Goal: Complete application form: Complete application form

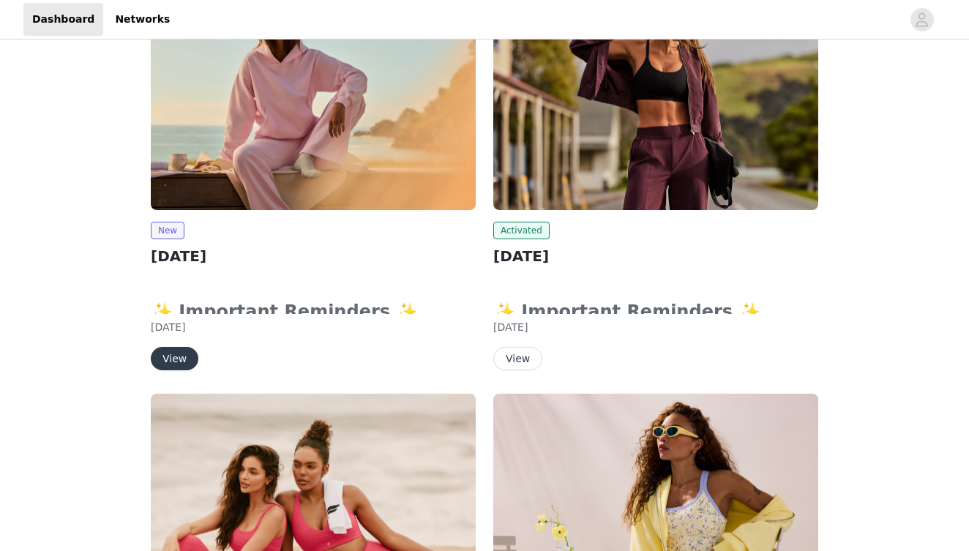
scroll to position [165, 0]
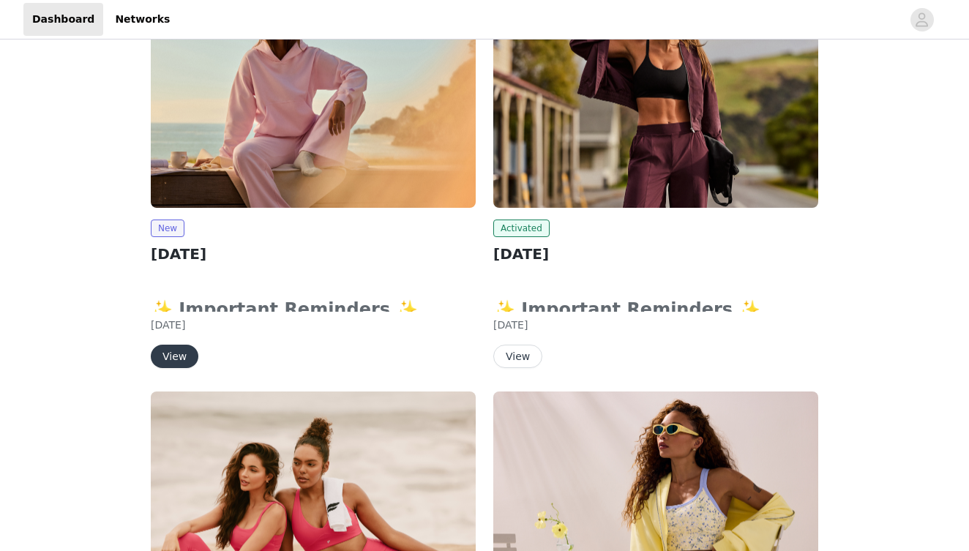
click at [169, 357] on button "View" at bounding box center [175, 356] width 48 height 23
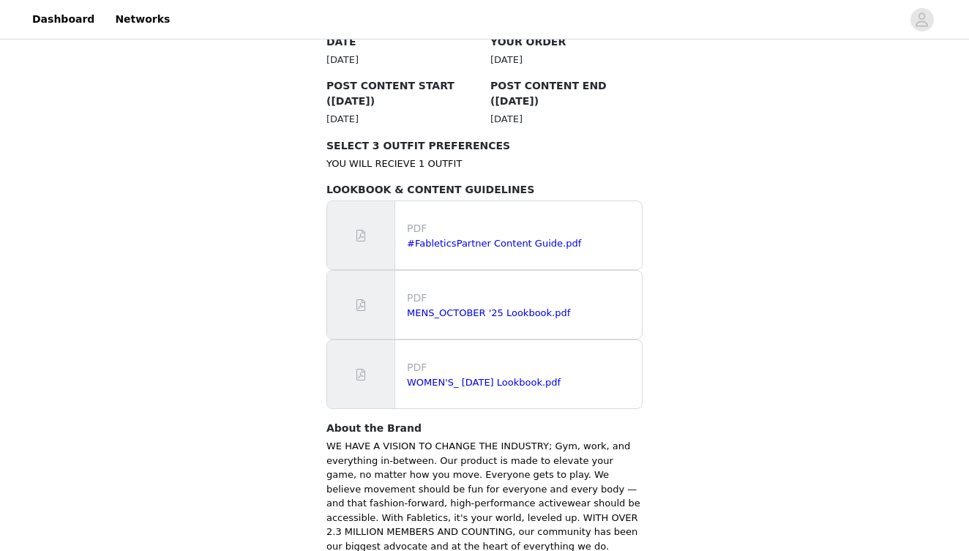
scroll to position [819, 0]
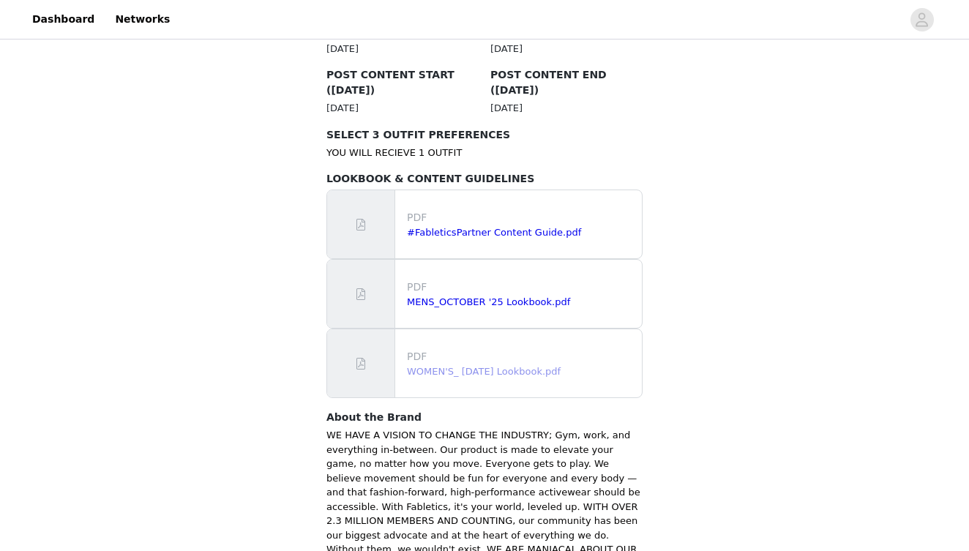
click at [463, 366] on link "WOMEN'S_ [DATE] Lookbook.pdf" at bounding box center [484, 371] width 154 height 11
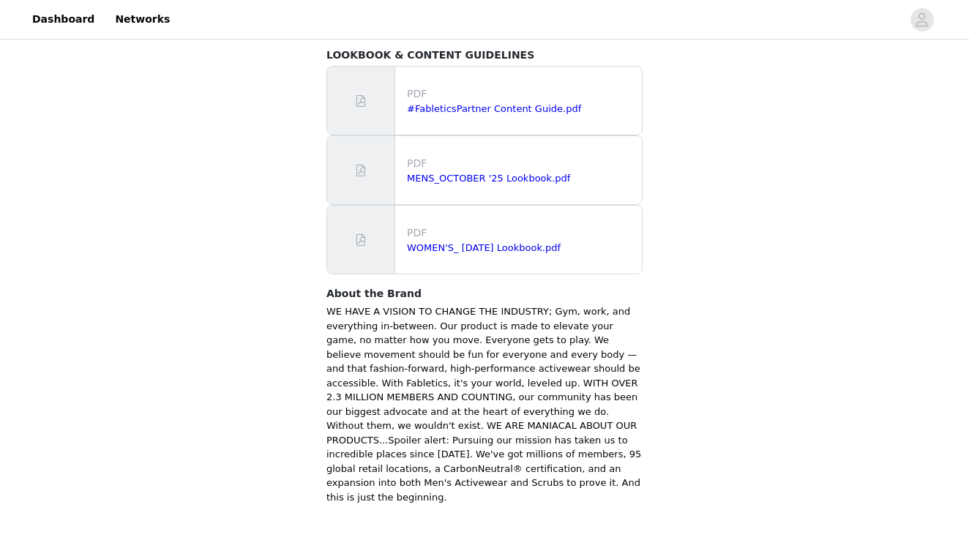
scroll to position [942, 0]
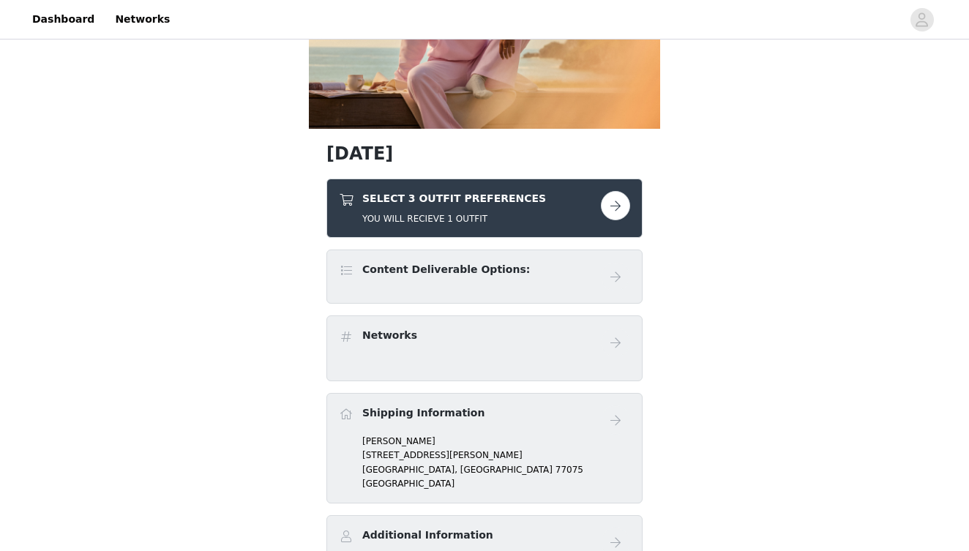
scroll to position [149, 0]
click at [609, 208] on button "button" at bounding box center [615, 204] width 29 height 29
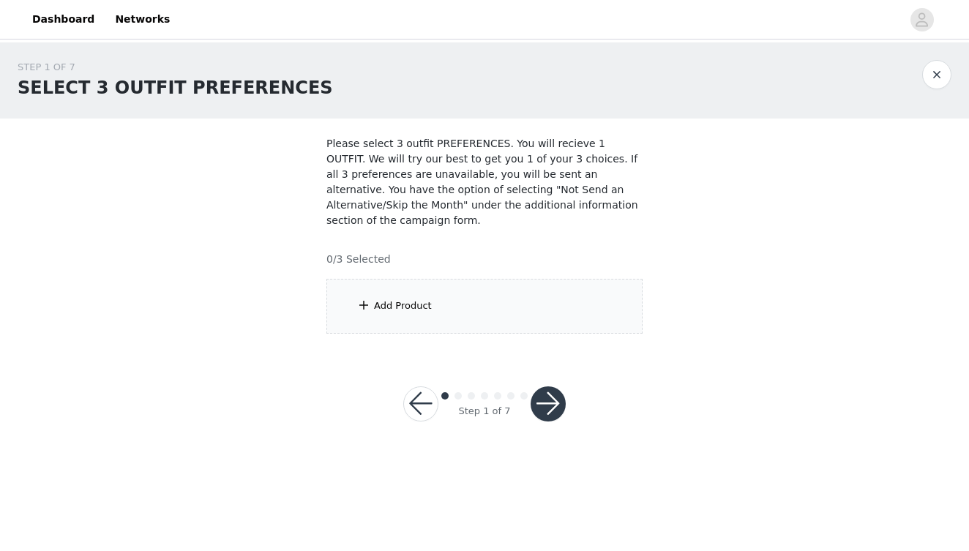
click at [457, 304] on div "Add Product" at bounding box center [485, 306] width 316 height 55
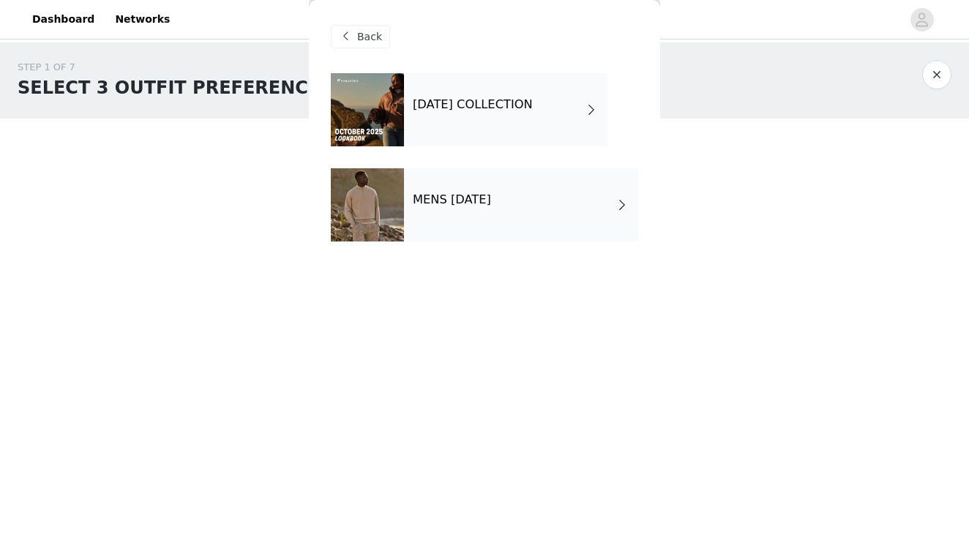
click at [455, 121] on div "[DATE] COLLECTION" at bounding box center [506, 109] width 204 height 73
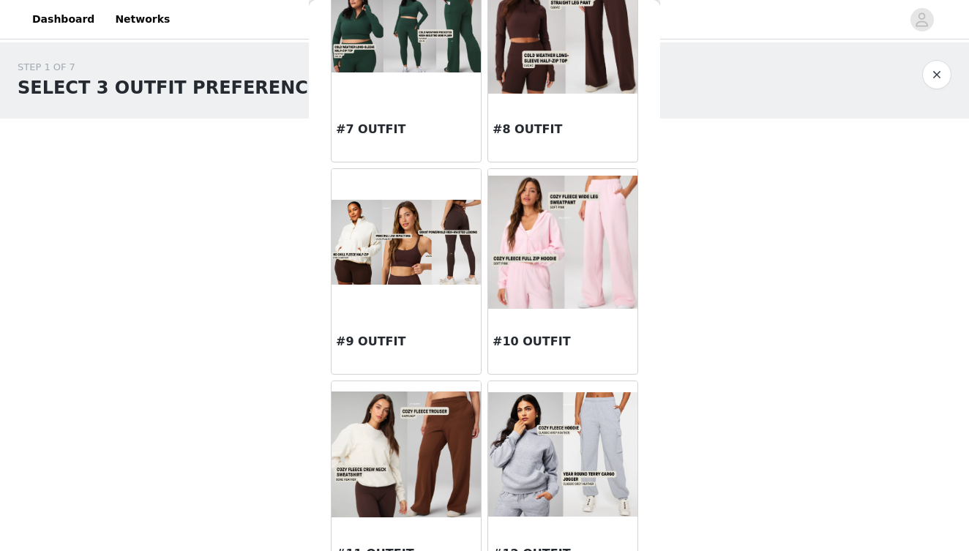
scroll to position [768, 0]
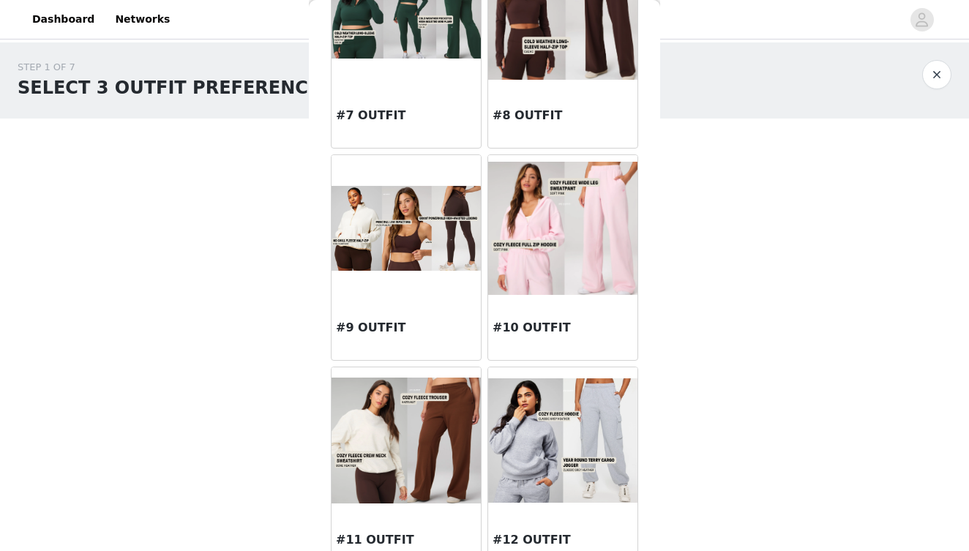
click at [428, 317] on div "#9 OUTFIT" at bounding box center [406, 331] width 149 height 59
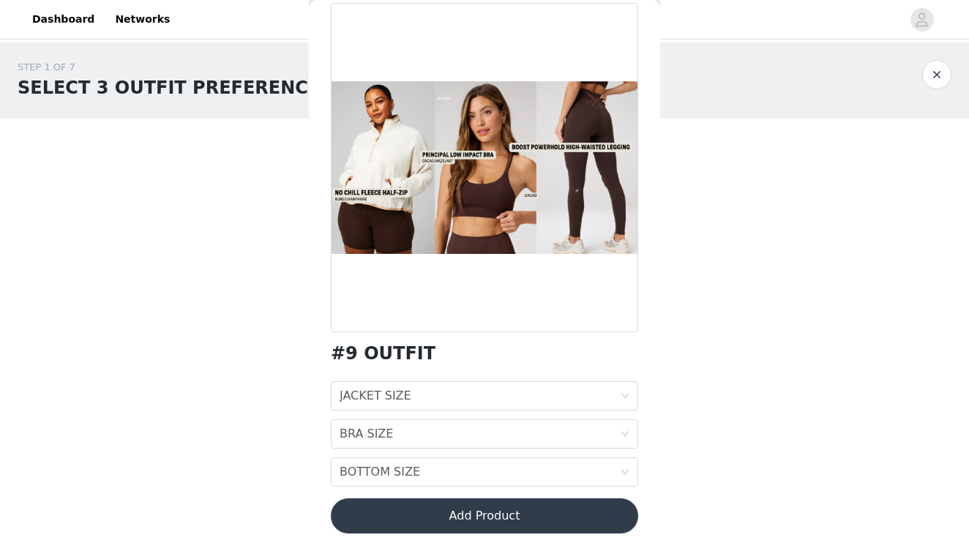
scroll to position [70, 0]
click at [428, 395] on div "JACKET SIZE JACKET SIZE" at bounding box center [480, 396] width 280 height 28
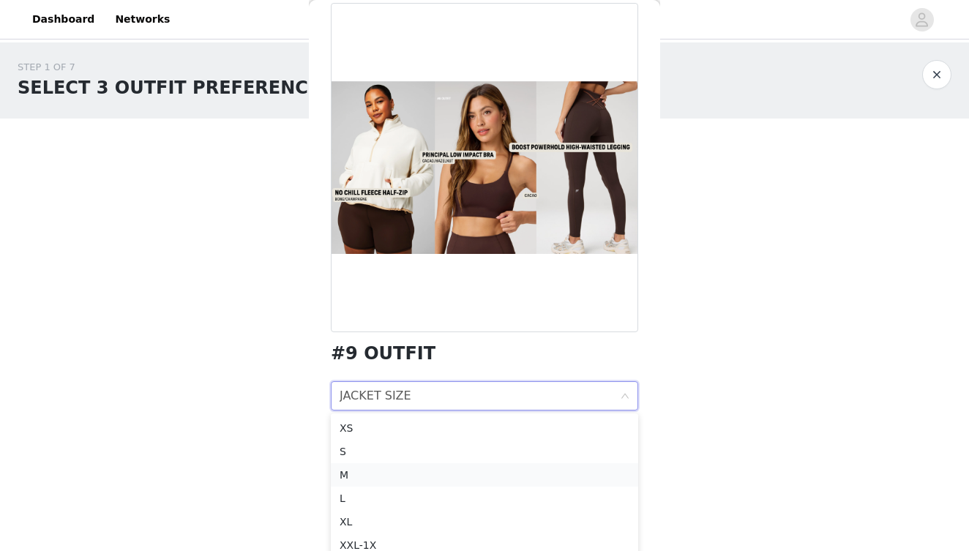
click at [352, 477] on div "M" at bounding box center [485, 475] width 290 height 16
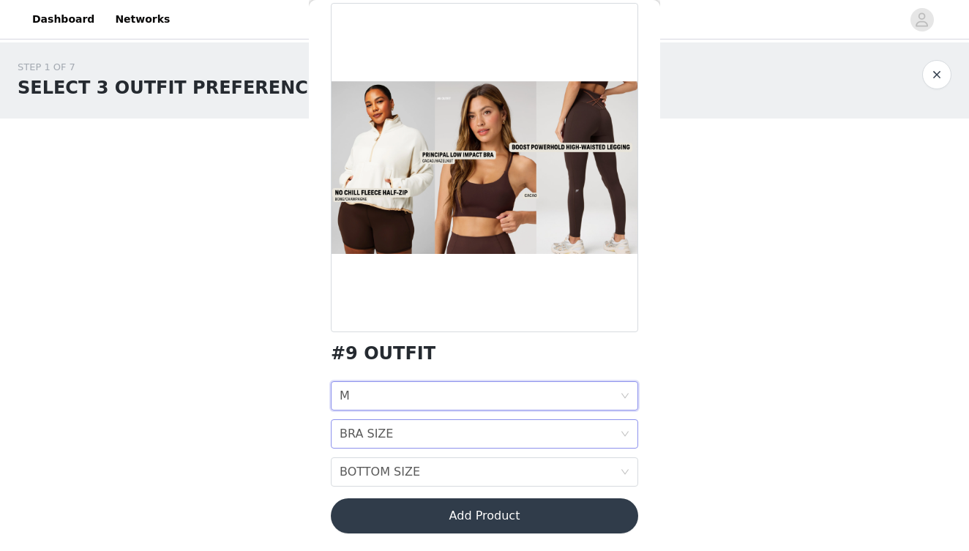
click at [392, 438] on div "BRA SIZE BRA SIZE" at bounding box center [480, 434] width 280 height 28
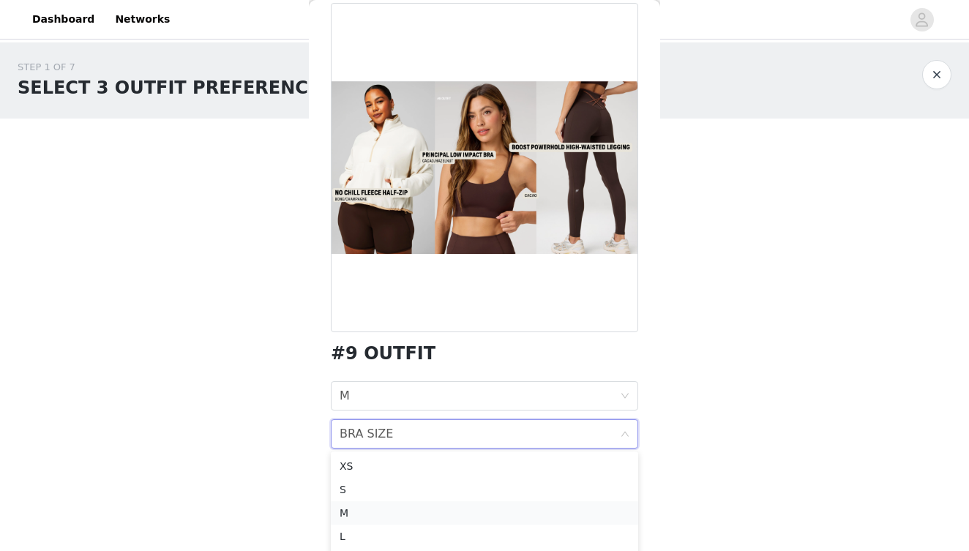
click at [365, 515] on div "M" at bounding box center [485, 513] width 290 height 16
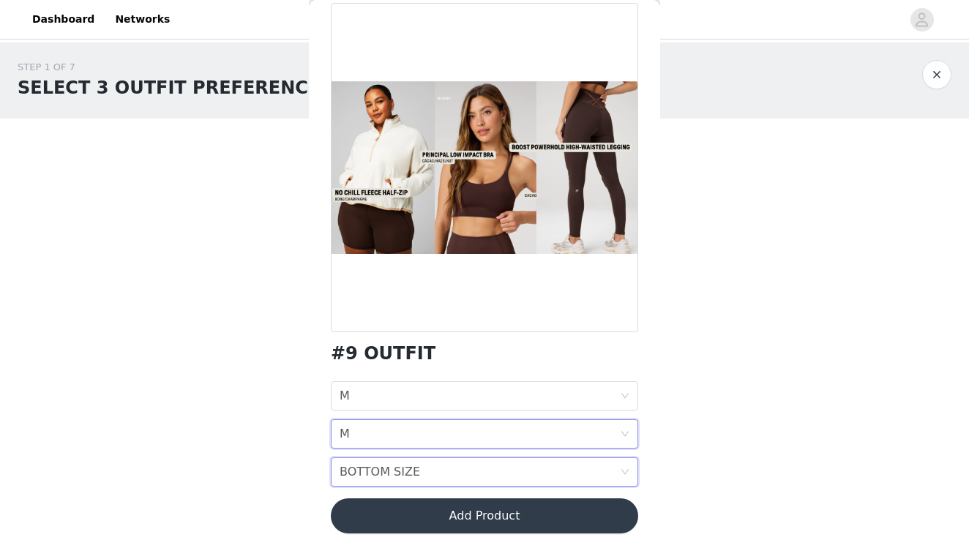
click at [386, 473] on div "BOTTOM SIZE" at bounding box center [380, 472] width 81 height 28
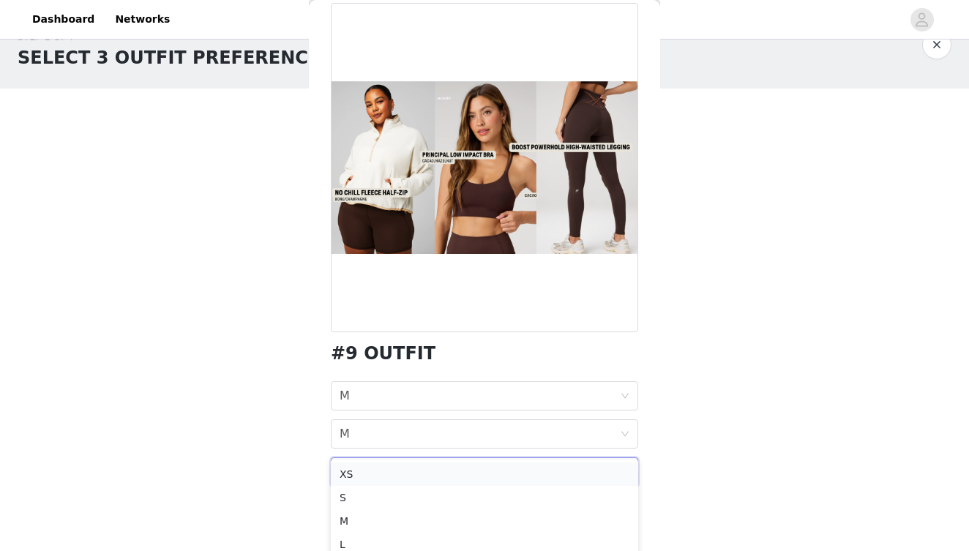
scroll to position [73, 0]
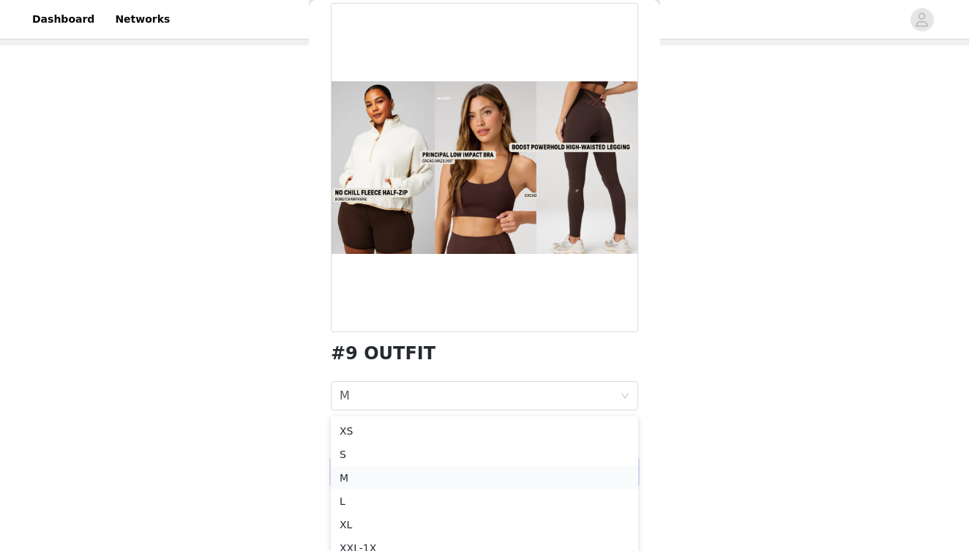
click at [349, 480] on div "M" at bounding box center [485, 478] width 290 height 16
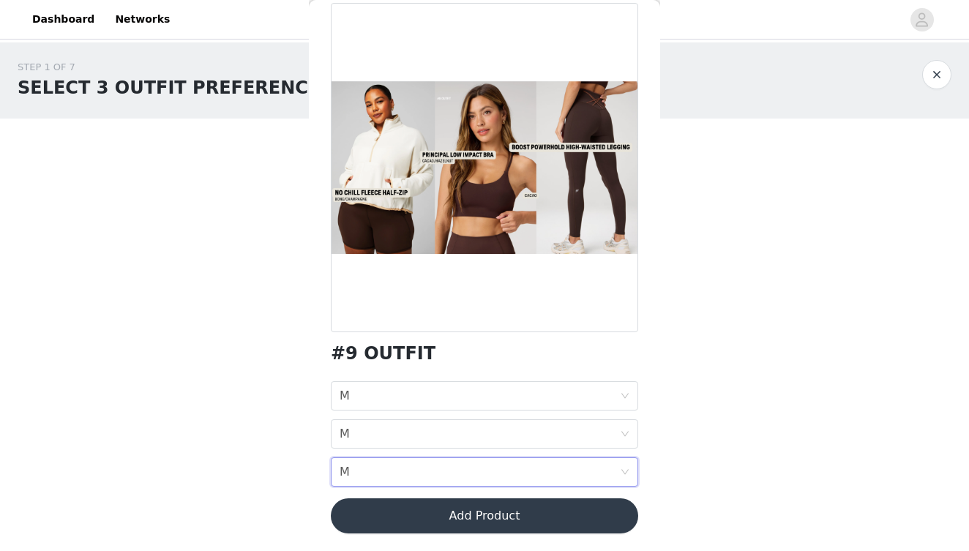
scroll to position [0, 0]
click at [288, 476] on body "Dashboard Networks STEP 1 OF 7 SELECT 3 OUTFIT PREFERENCES Please select 3 outf…" at bounding box center [484, 275] width 969 height 551
click at [409, 513] on button "Add Product" at bounding box center [485, 516] width 308 height 35
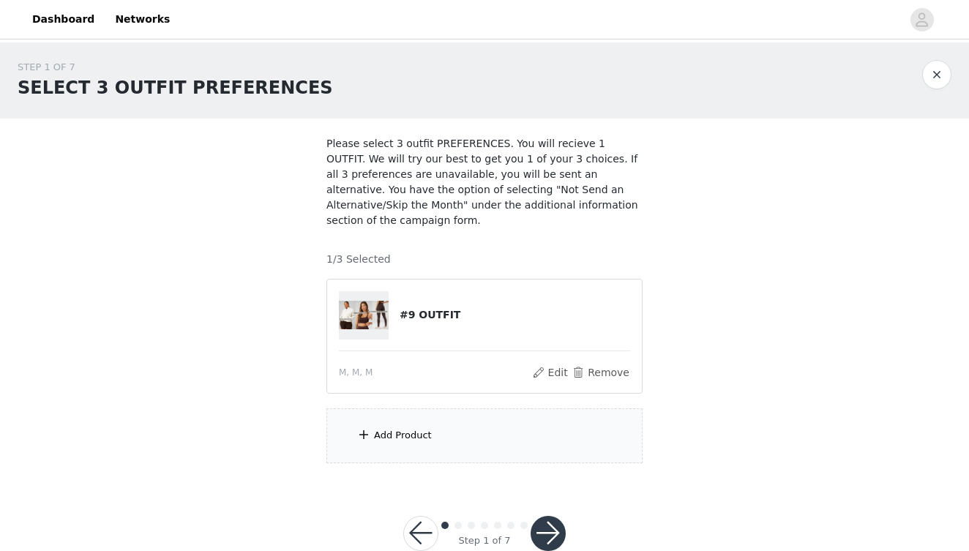
click at [407, 432] on div "Add Product" at bounding box center [403, 435] width 58 height 15
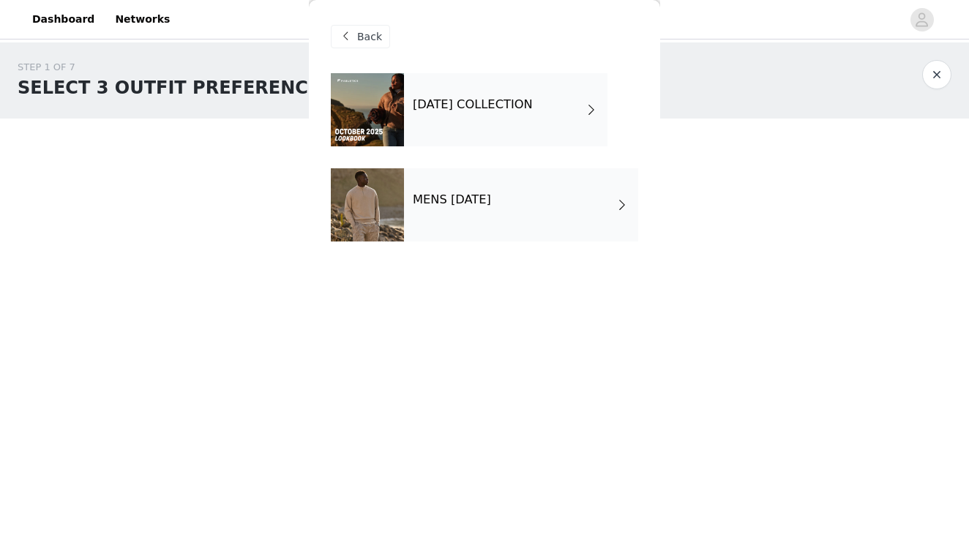
click at [472, 126] on div "[DATE] COLLECTION" at bounding box center [506, 109] width 204 height 73
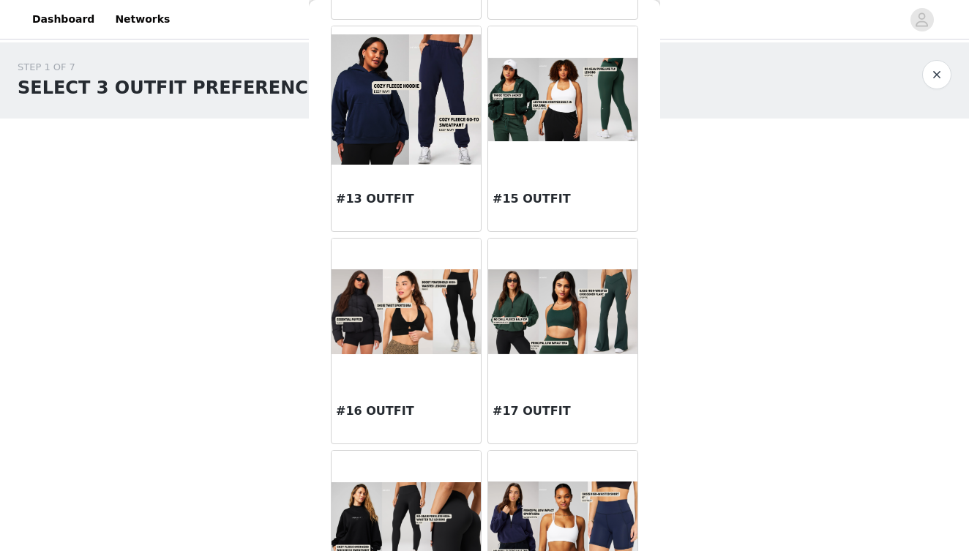
scroll to position [1322, 0]
click at [423, 378] on div at bounding box center [406, 311] width 149 height 146
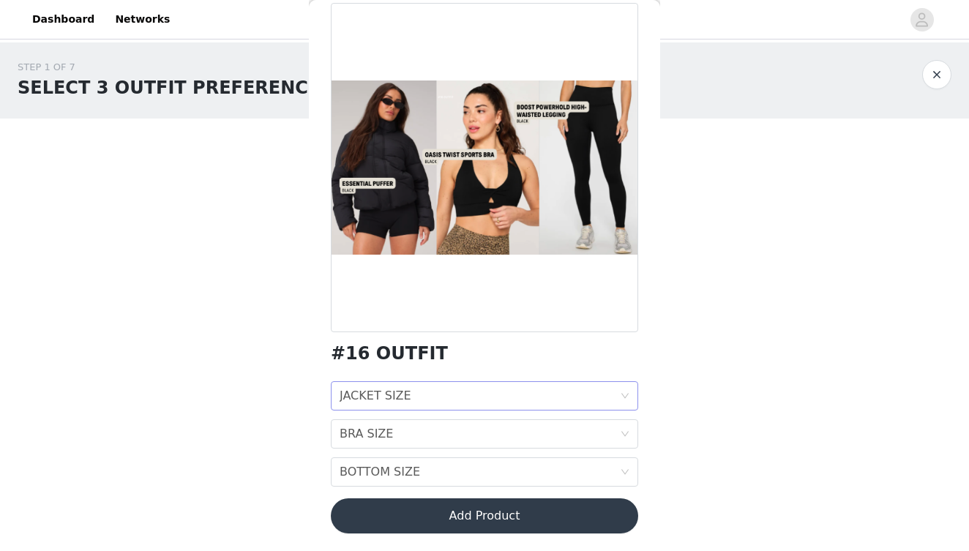
scroll to position [70, 0]
click at [464, 392] on div "JACKET SIZE JACKET SIZE" at bounding box center [480, 396] width 280 height 28
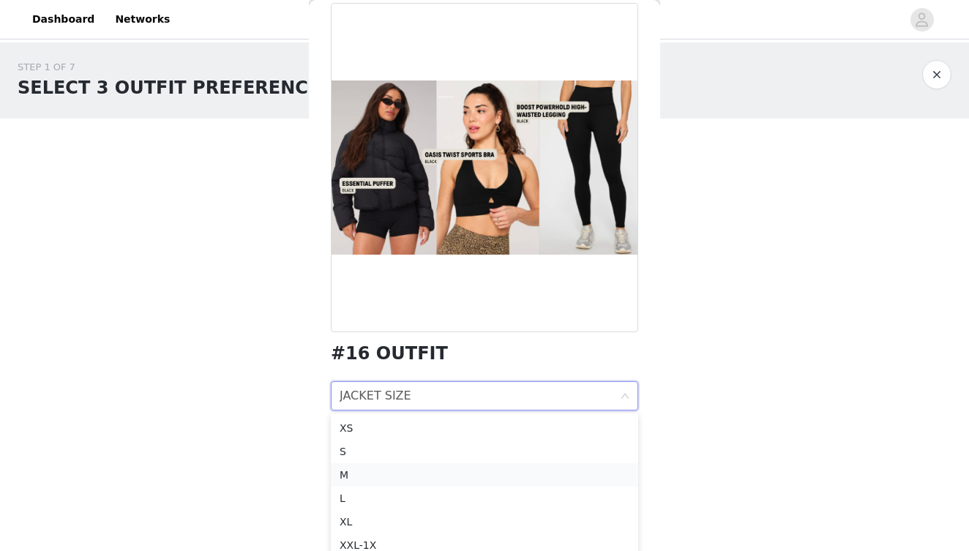
click at [392, 474] on div "M" at bounding box center [485, 475] width 290 height 16
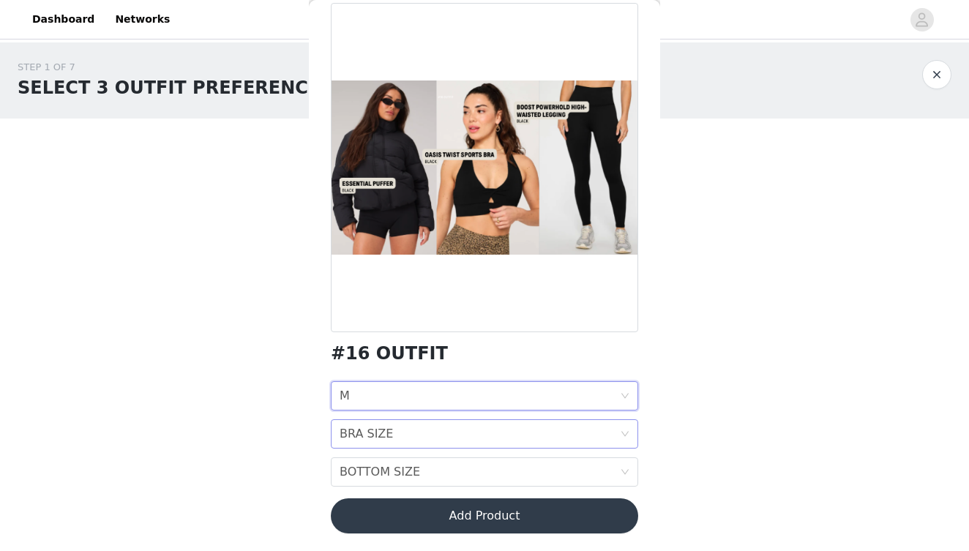
click at [422, 436] on div "BRA SIZE BRA SIZE" at bounding box center [480, 434] width 280 height 28
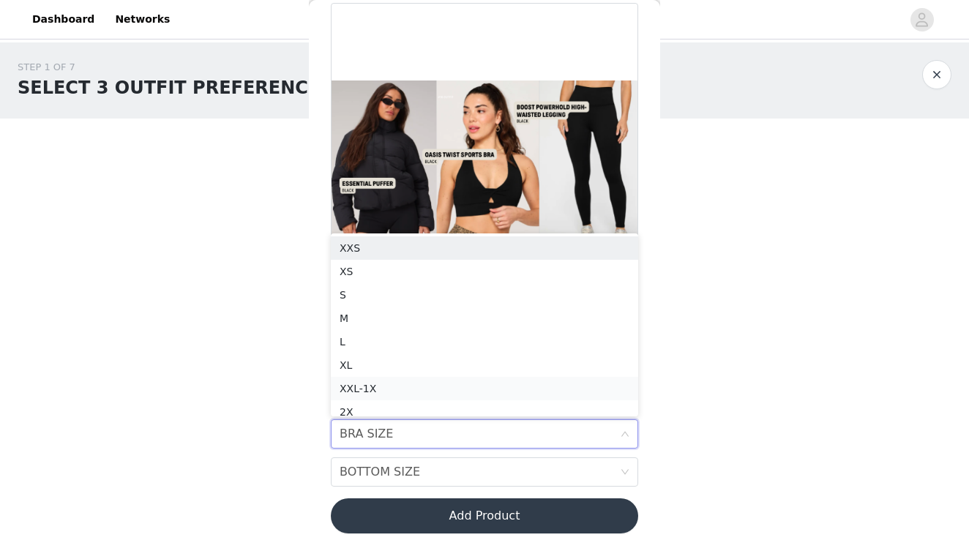
scroll to position [7, 0]
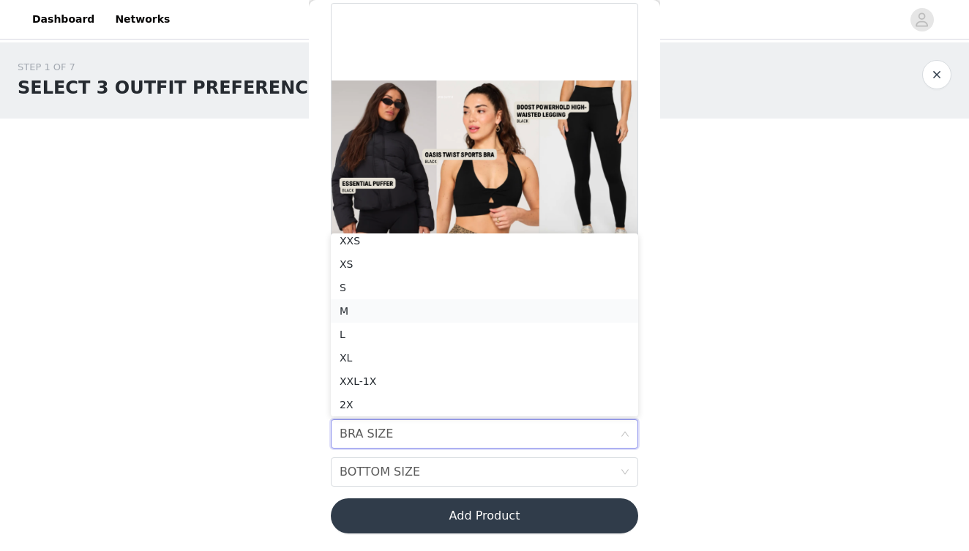
click at [394, 307] on div "M" at bounding box center [485, 311] width 290 height 16
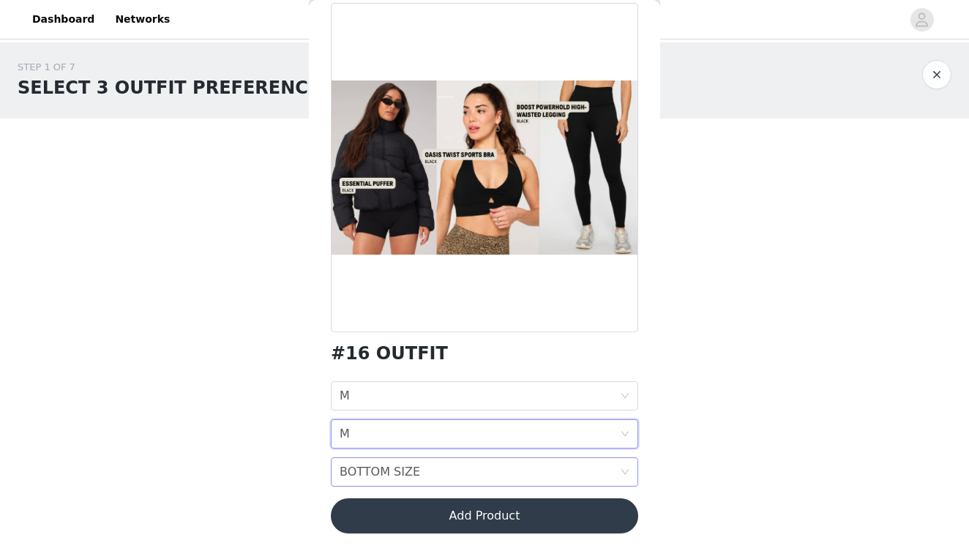
click at [378, 472] on div "BOTTOM SIZE" at bounding box center [380, 472] width 81 height 28
click at [397, 346] on div "M" at bounding box center [485, 349] width 290 height 16
click at [403, 512] on button "Add Product" at bounding box center [485, 516] width 308 height 35
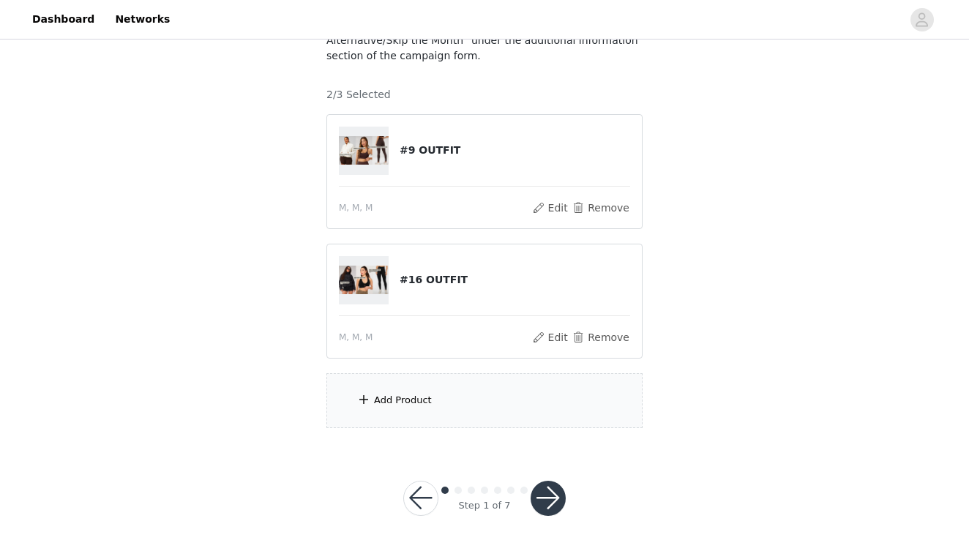
scroll to position [164, 0]
click at [437, 402] on div "Add Product" at bounding box center [485, 401] width 316 height 55
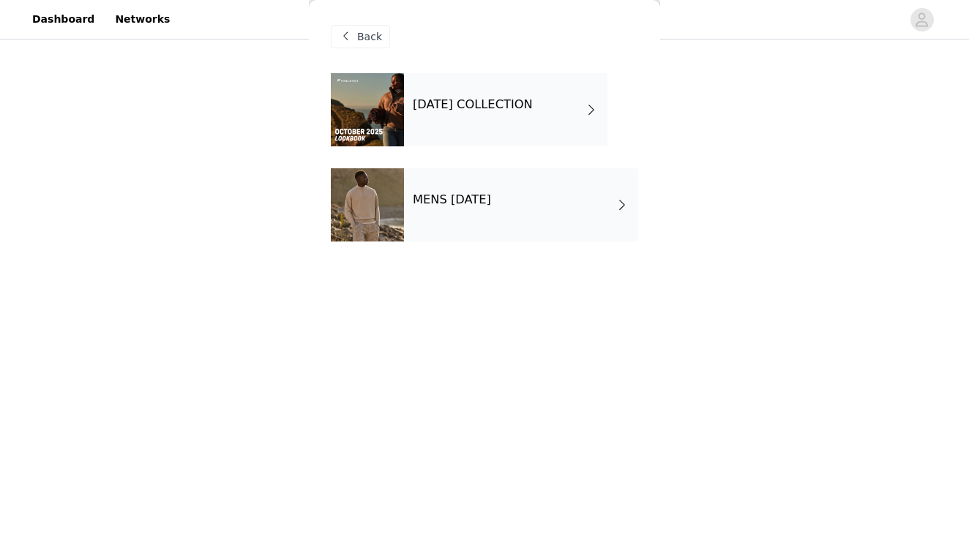
click at [485, 89] on div "[DATE] COLLECTION" at bounding box center [506, 109] width 204 height 73
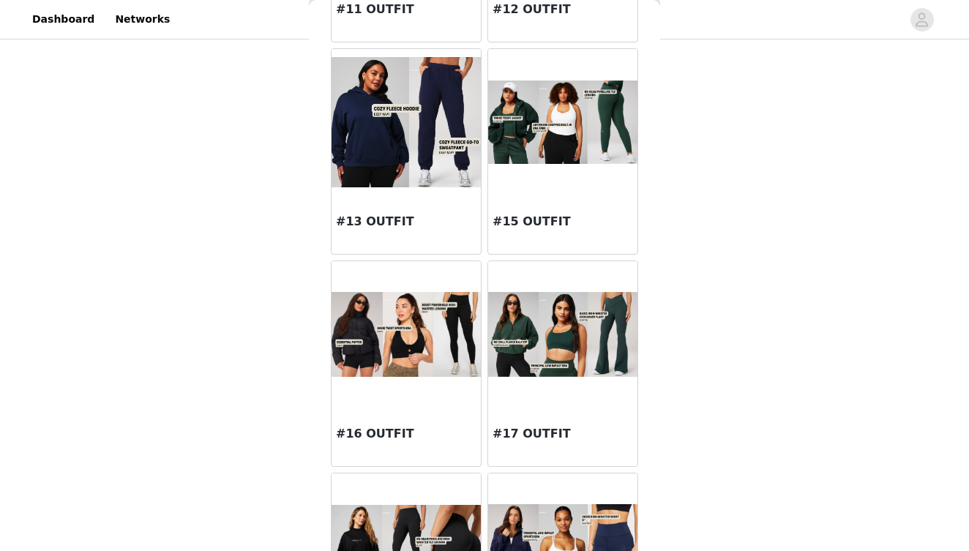
scroll to position [1294, 0]
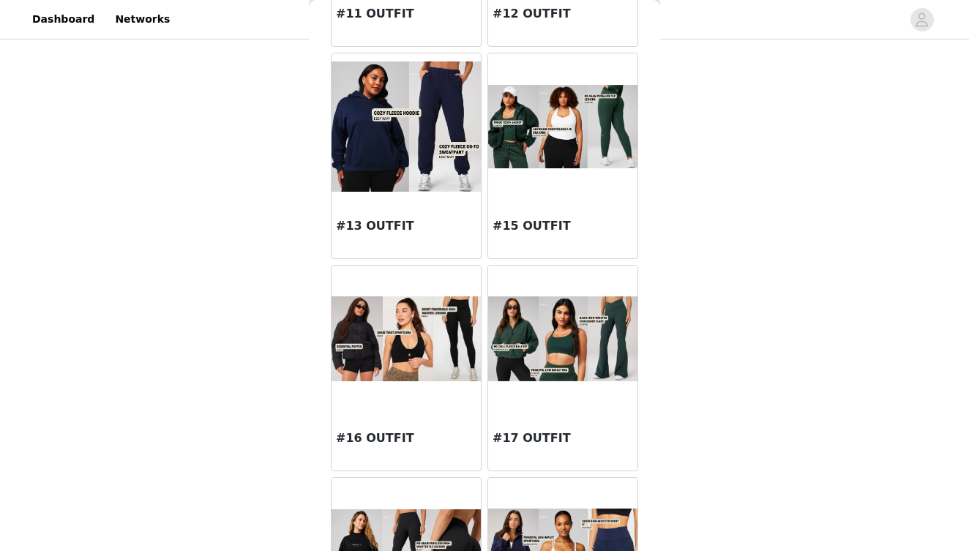
click at [573, 207] on div "#15 OUTFIT" at bounding box center [562, 229] width 149 height 59
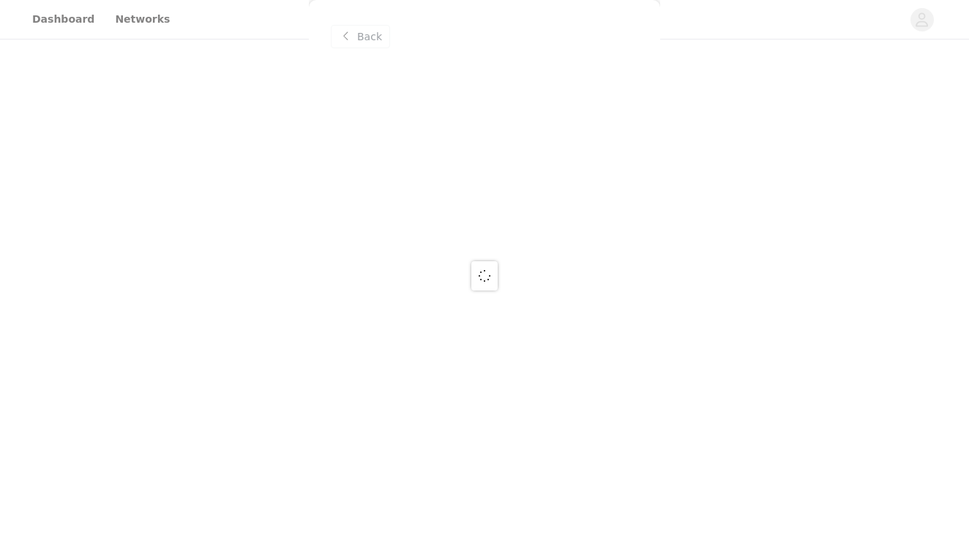
scroll to position [164, 0]
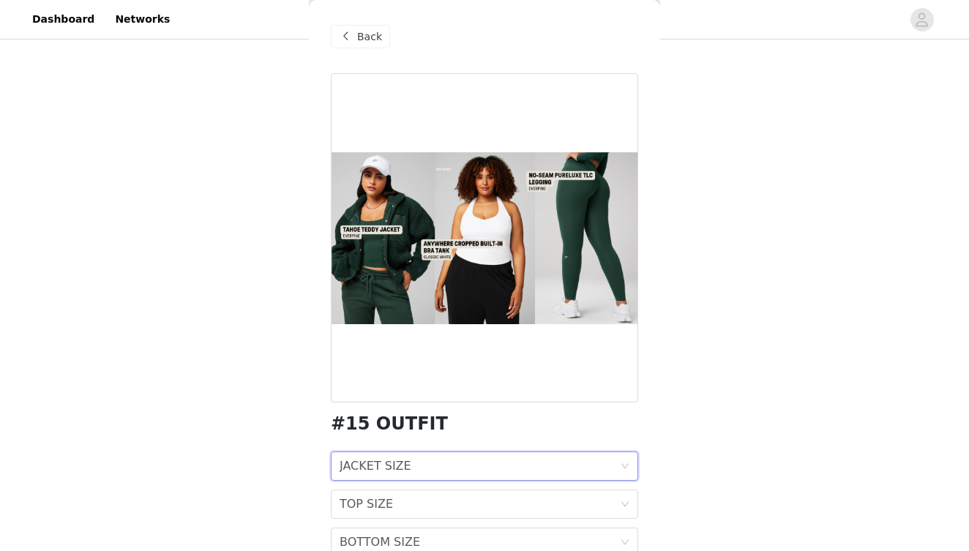
click at [389, 474] on div "JACKET SIZE" at bounding box center [376, 466] width 72 height 28
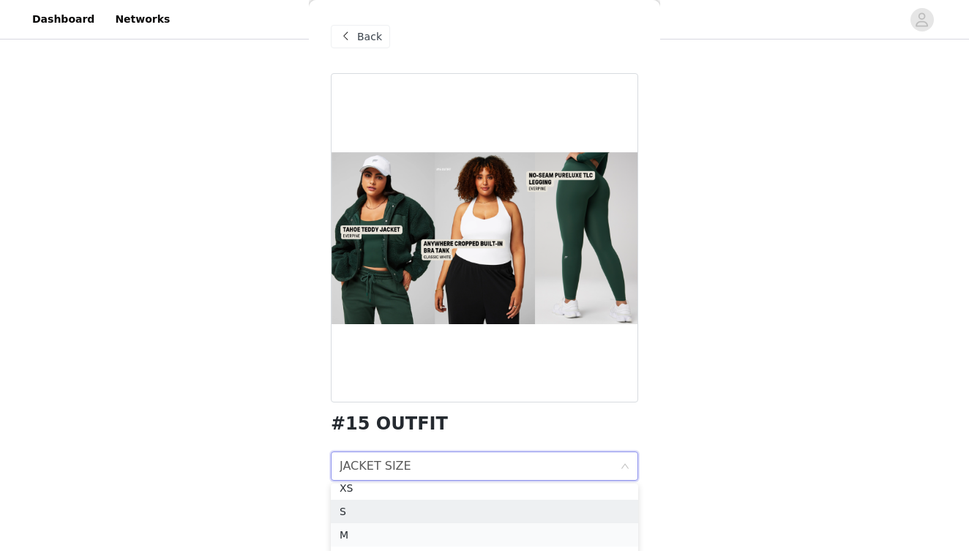
scroll to position [34, 0]
click at [351, 535] on div "M" at bounding box center [485, 535] width 290 height 16
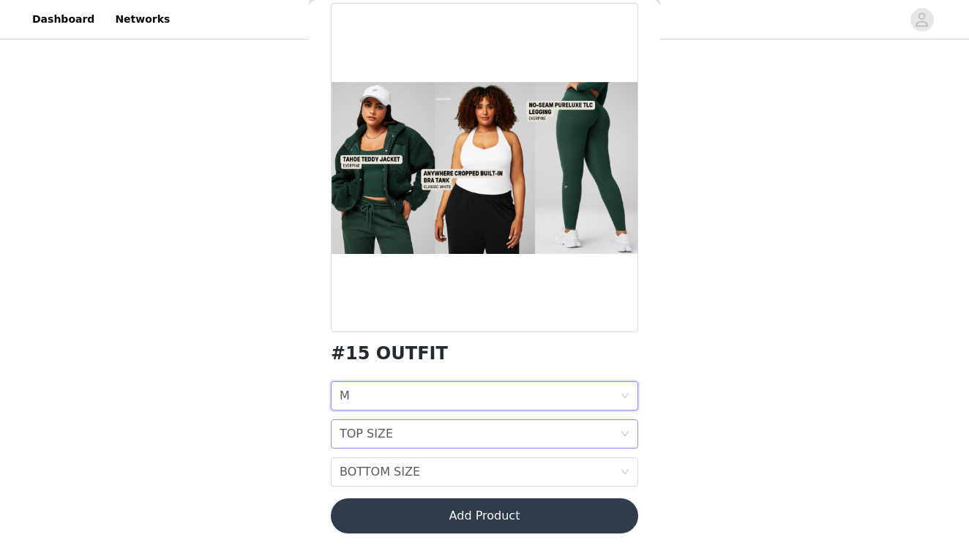
scroll to position [70, 0]
click at [400, 432] on div "TOP SIZE TOP SIZE" at bounding box center [480, 434] width 280 height 28
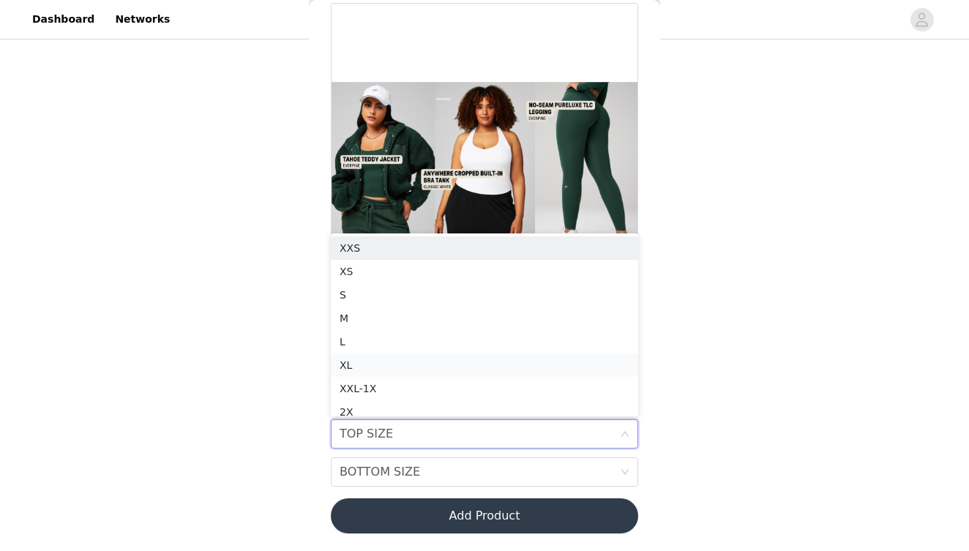
scroll to position [7, 0]
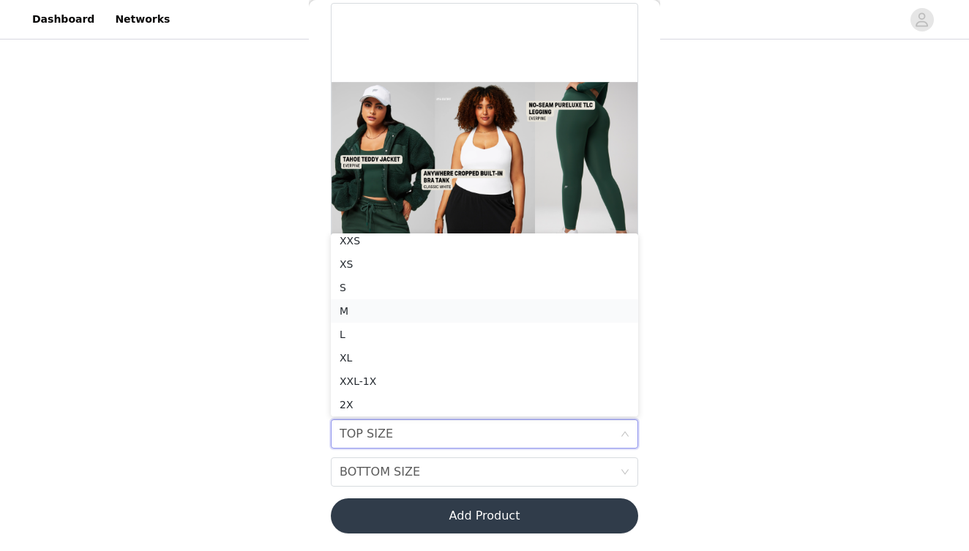
click at [370, 314] on div "M" at bounding box center [485, 311] width 290 height 16
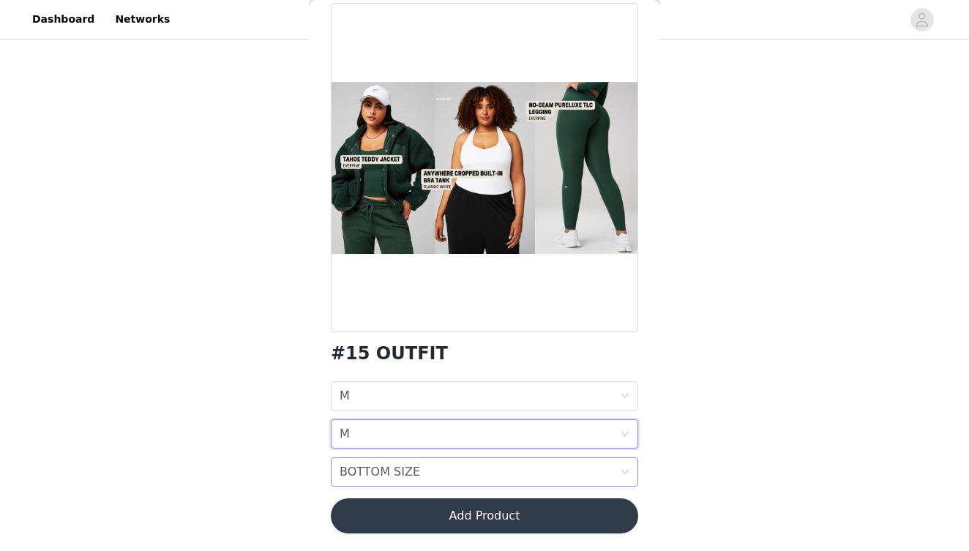
click at [369, 477] on div "BOTTOM SIZE" at bounding box center [380, 472] width 81 height 28
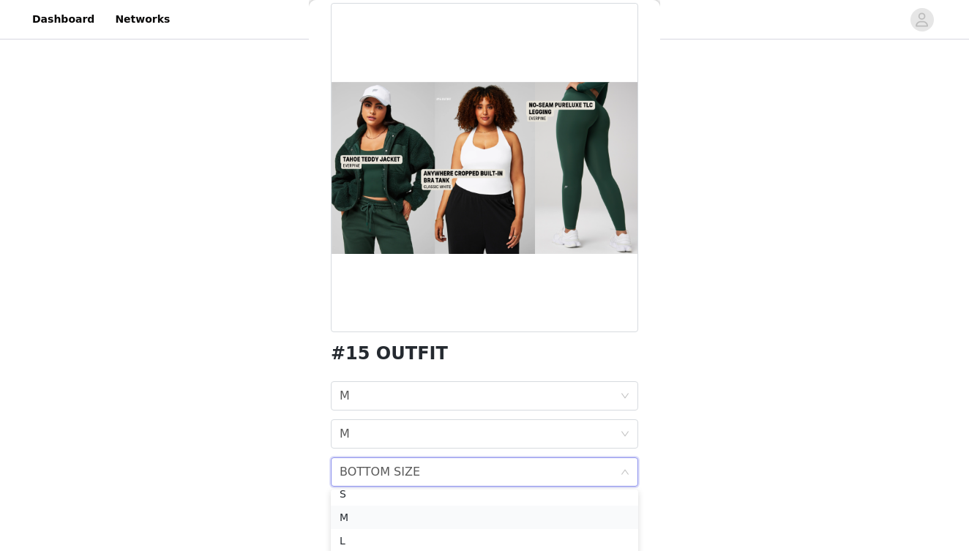
scroll to position [57, 0]
click at [358, 519] on div "M" at bounding box center [485, 518] width 290 height 16
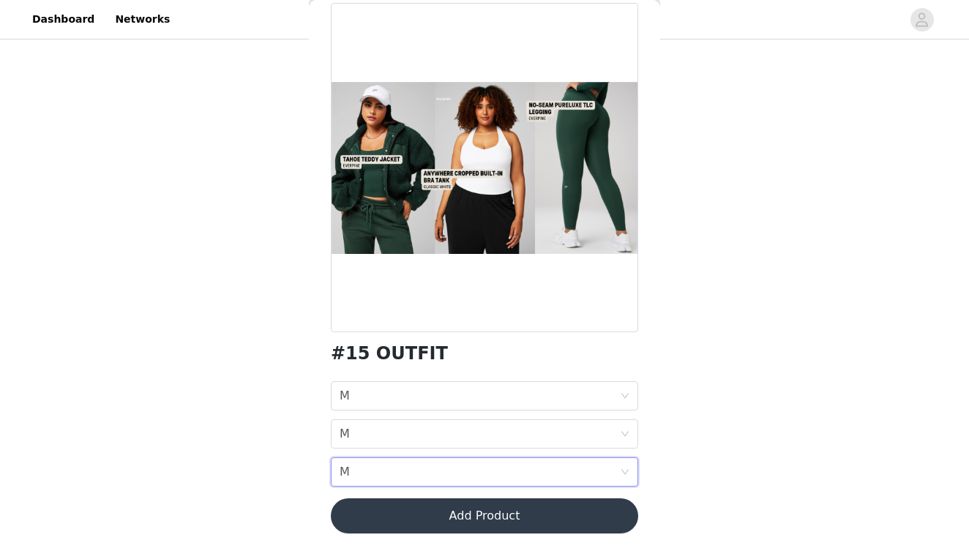
click at [275, 482] on div "STEP 1 OF 7 SELECT 3 OUTFIT PREFERENCES Please select 3 outfit PREFERENCES. You…" at bounding box center [484, 215] width 969 height 674
click at [379, 505] on button "Add Product" at bounding box center [485, 516] width 308 height 35
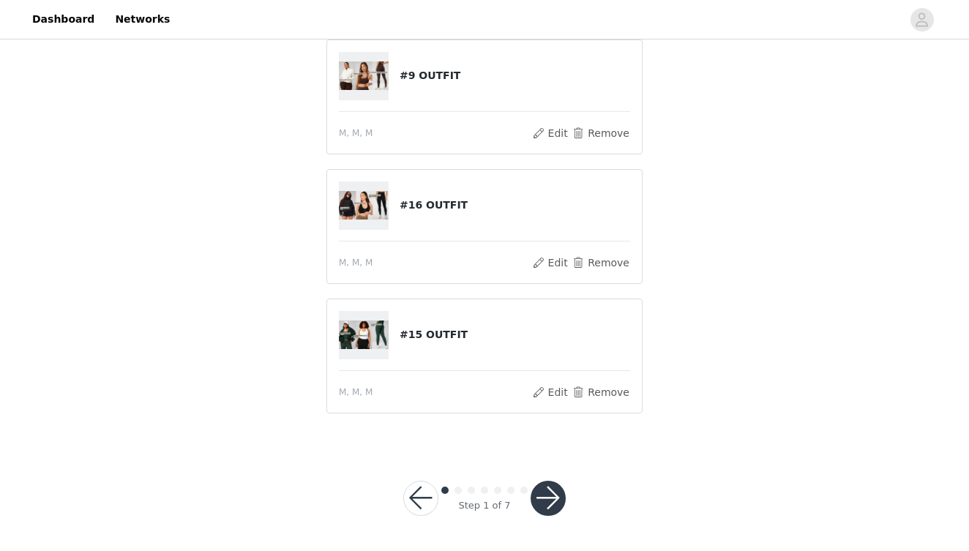
scroll to position [199, 0]
click at [546, 488] on button "button" at bounding box center [548, 499] width 35 height 35
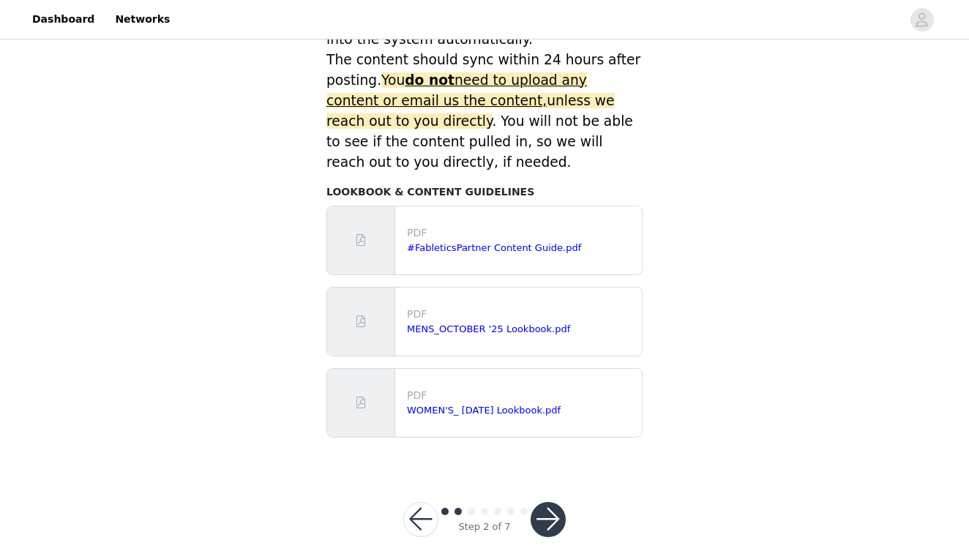
scroll to position [673, 0]
click at [556, 503] on button "button" at bounding box center [548, 520] width 35 height 35
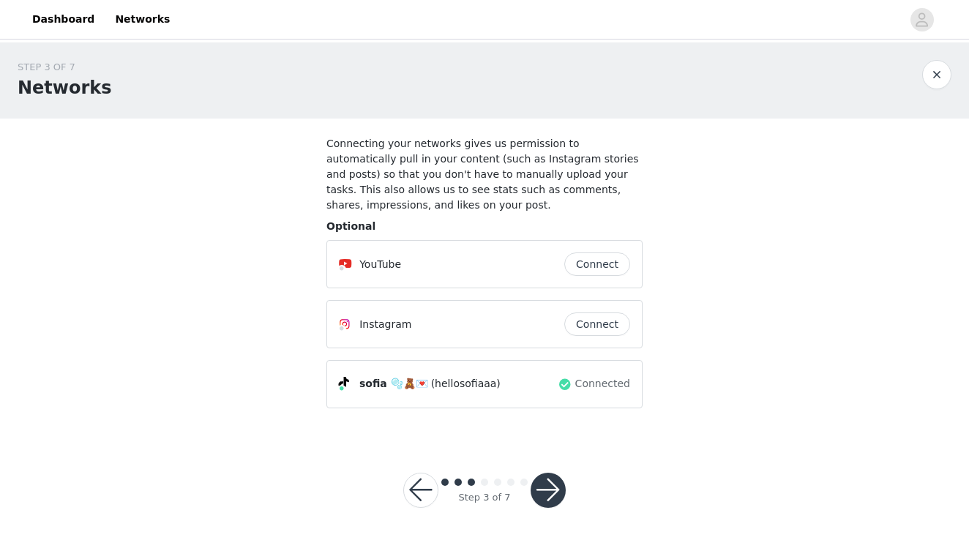
click at [551, 496] on button "button" at bounding box center [548, 490] width 35 height 35
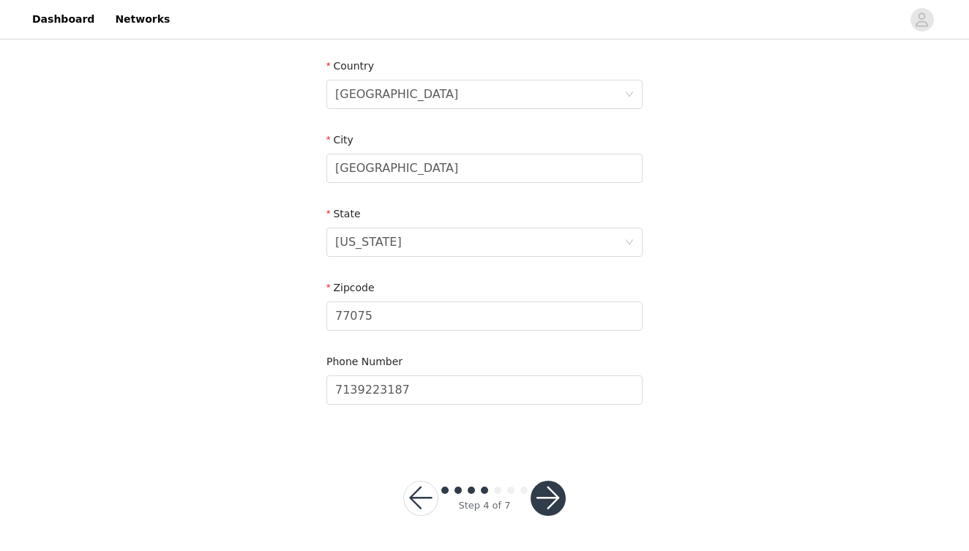
scroll to position [447, 0]
click at [557, 504] on button "button" at bounding box center [548, 499] width 35 height 35
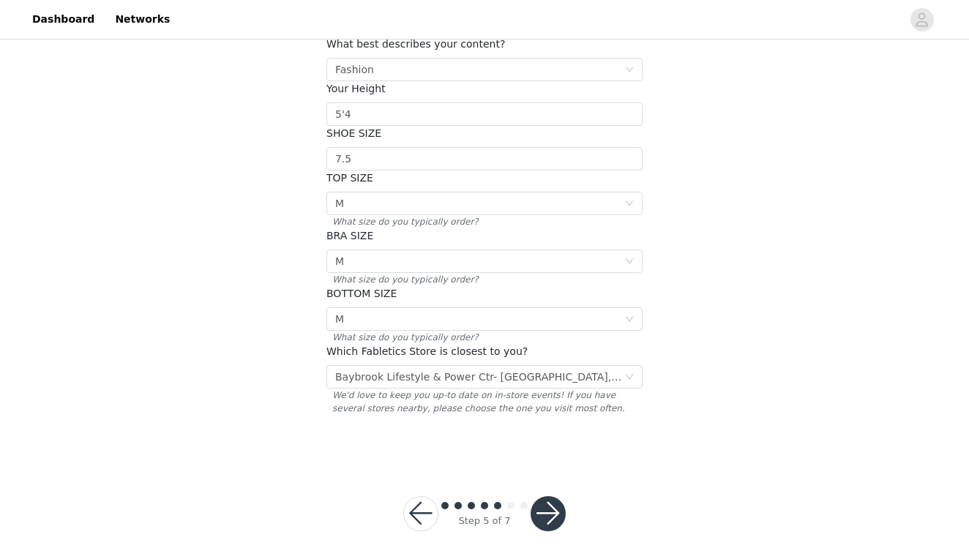
scroll to position [236, 0]
click at [540, 498] on button "button" at bounding box center [548, 515] width 35 height 35
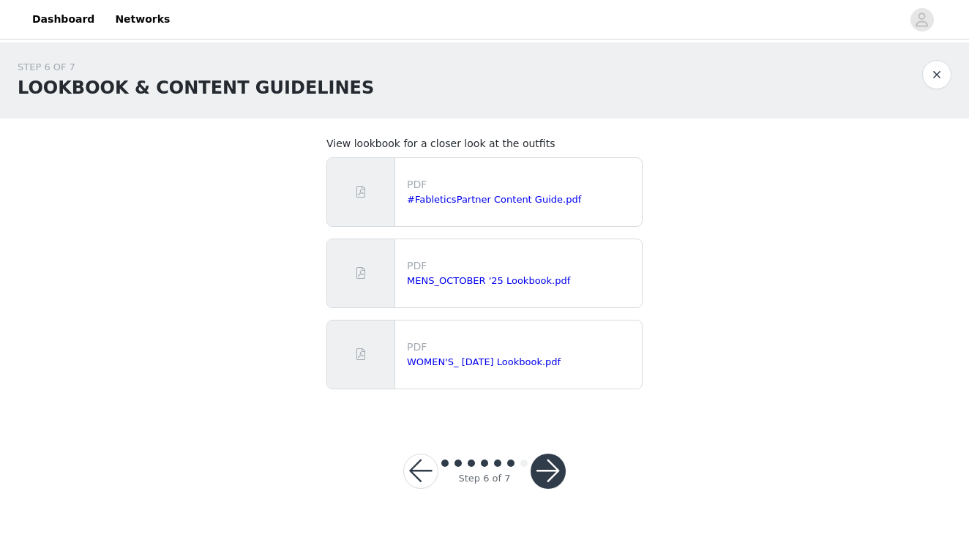
click at [548, 477] on button "button" at bounding box center [548, 471] width 35 height 35
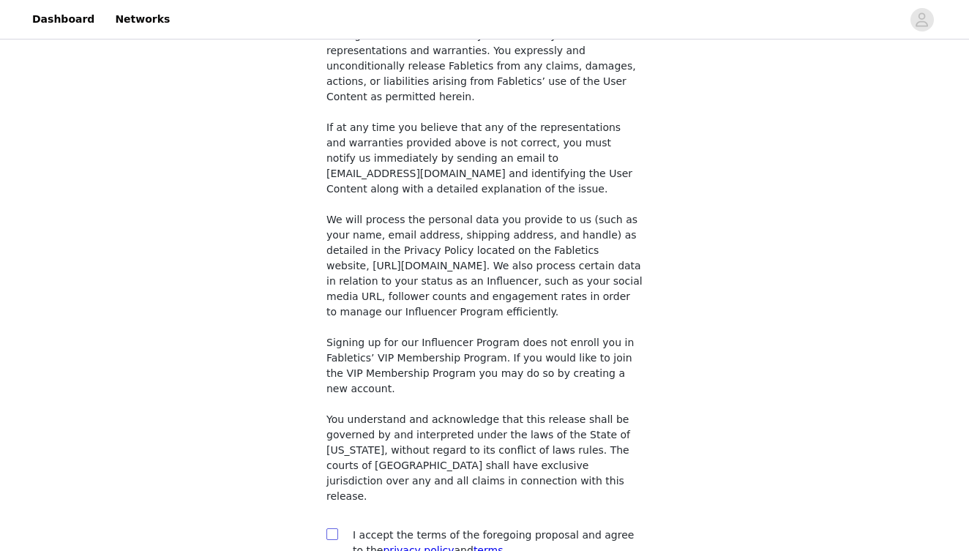
scroll to position [1109, 0]
click at [332, 529] on input "checkbox" at bounding box center [332, 534] width 10 height 10
checkbox input "true"
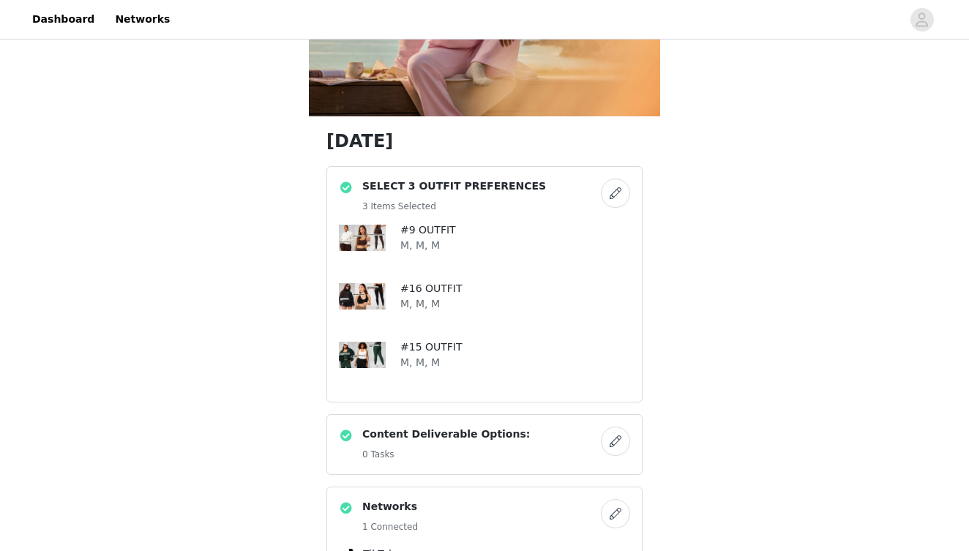
scroll to position [160, 0]
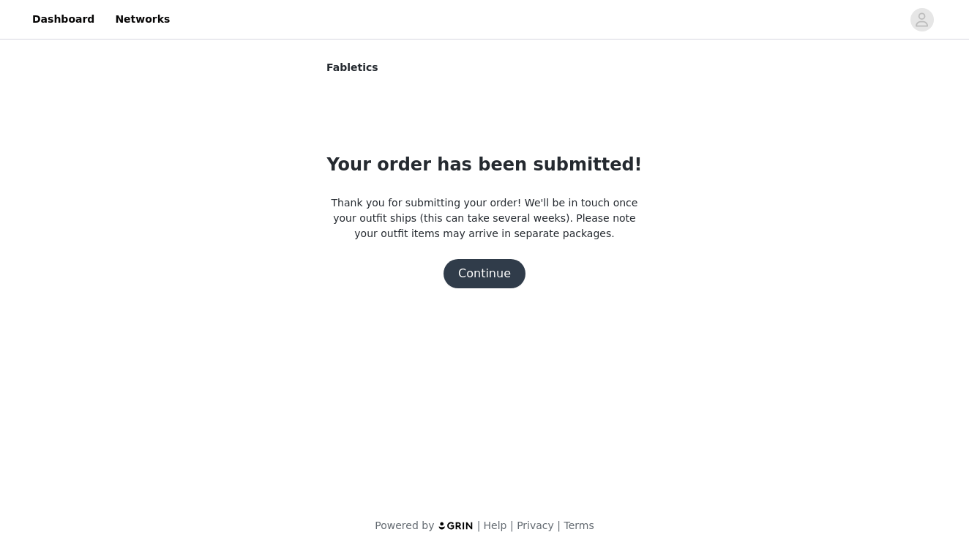
click at [491, 278] on button "Continue" at bounding box center [485, 273] width 82 height 29
